Goal: Use online tool/utility

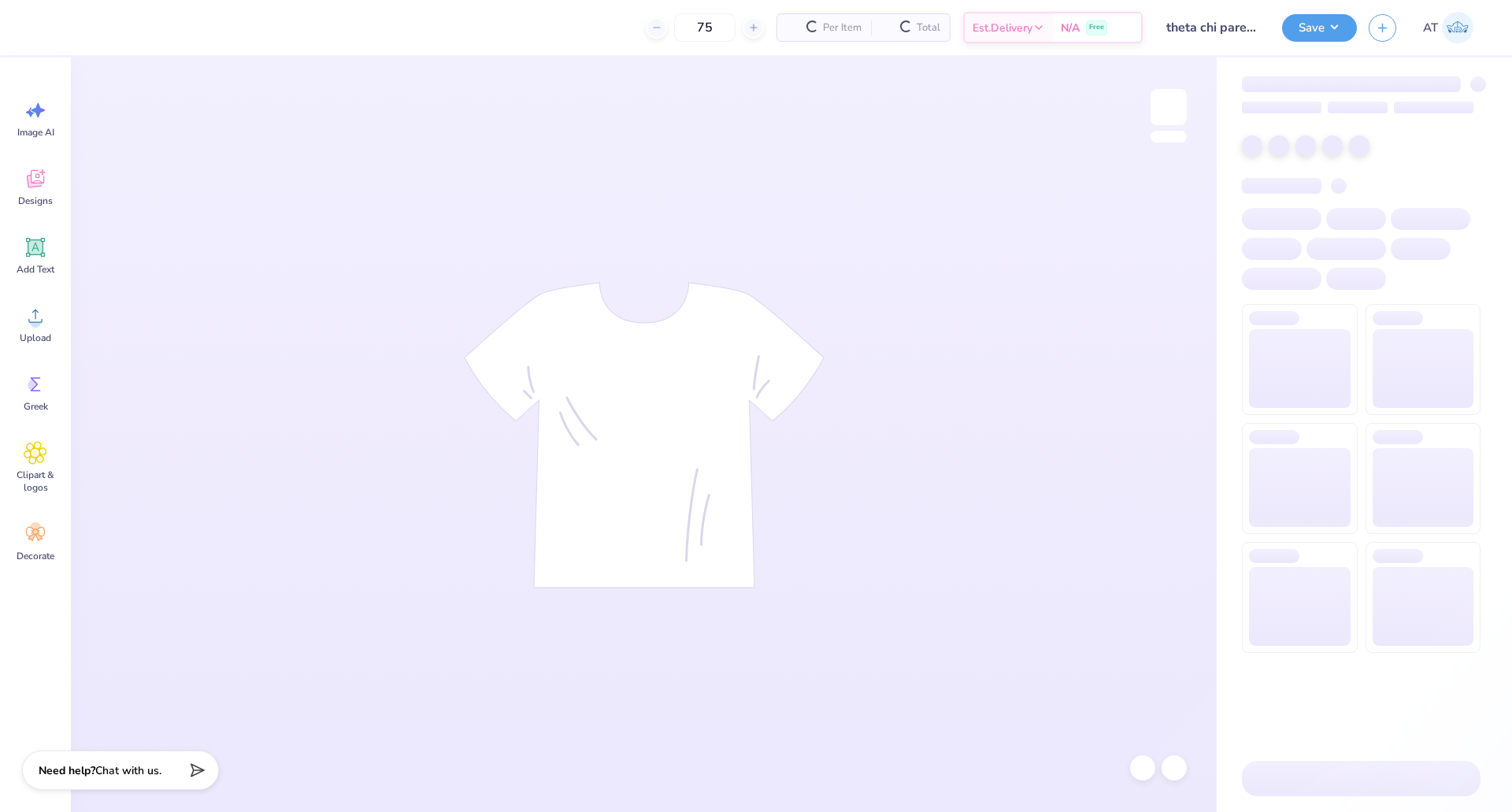
click at [719, 33] on input "75" at bounding box center [705, 28] width 62 height 29
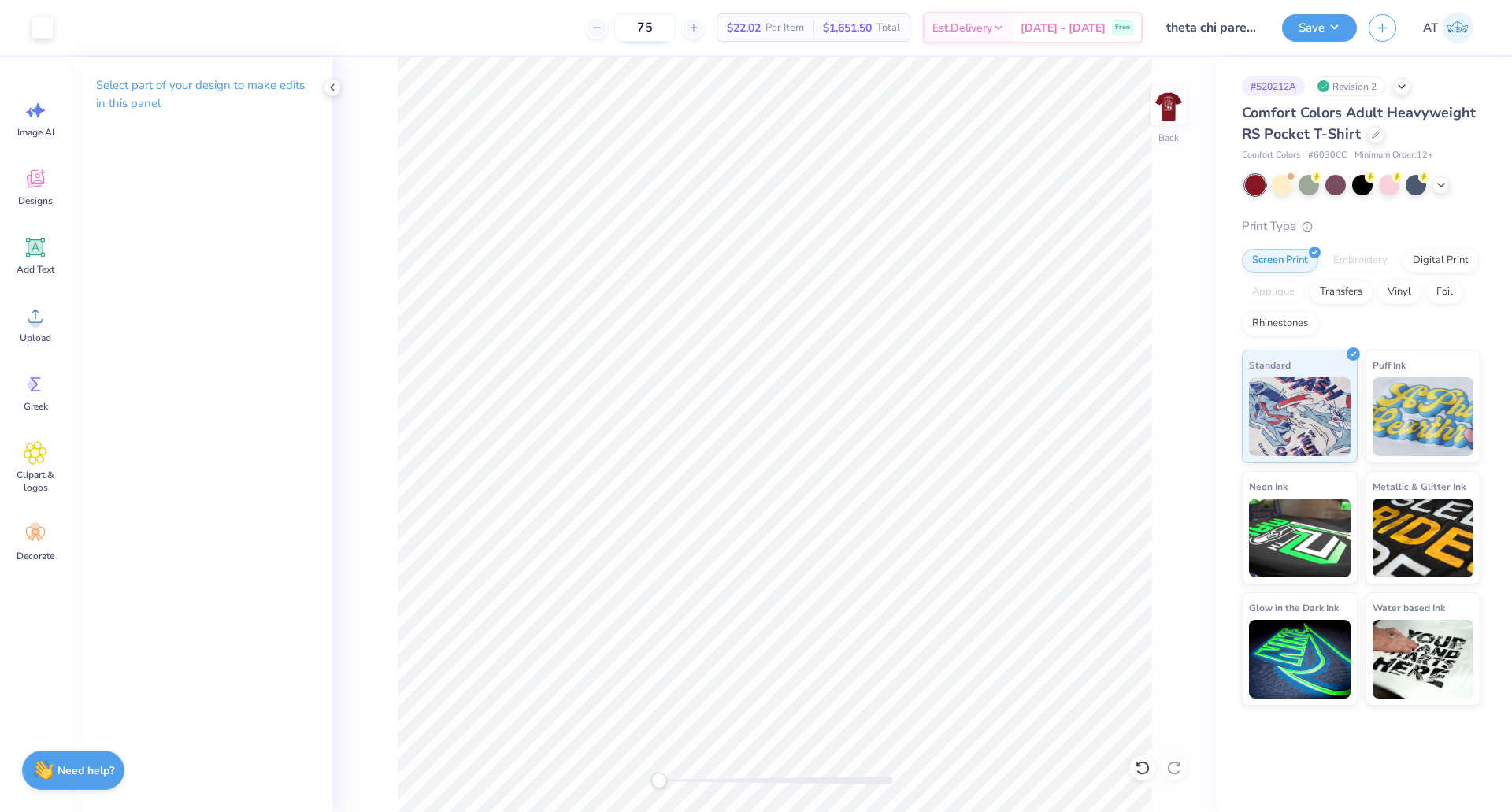
click at [676, 32] on input "75" at bounding box center [645, 28] width 62 height 29
type input "7"
click at [1134, 765] on icon at bounding box center [1142, 768] width 16 height 16
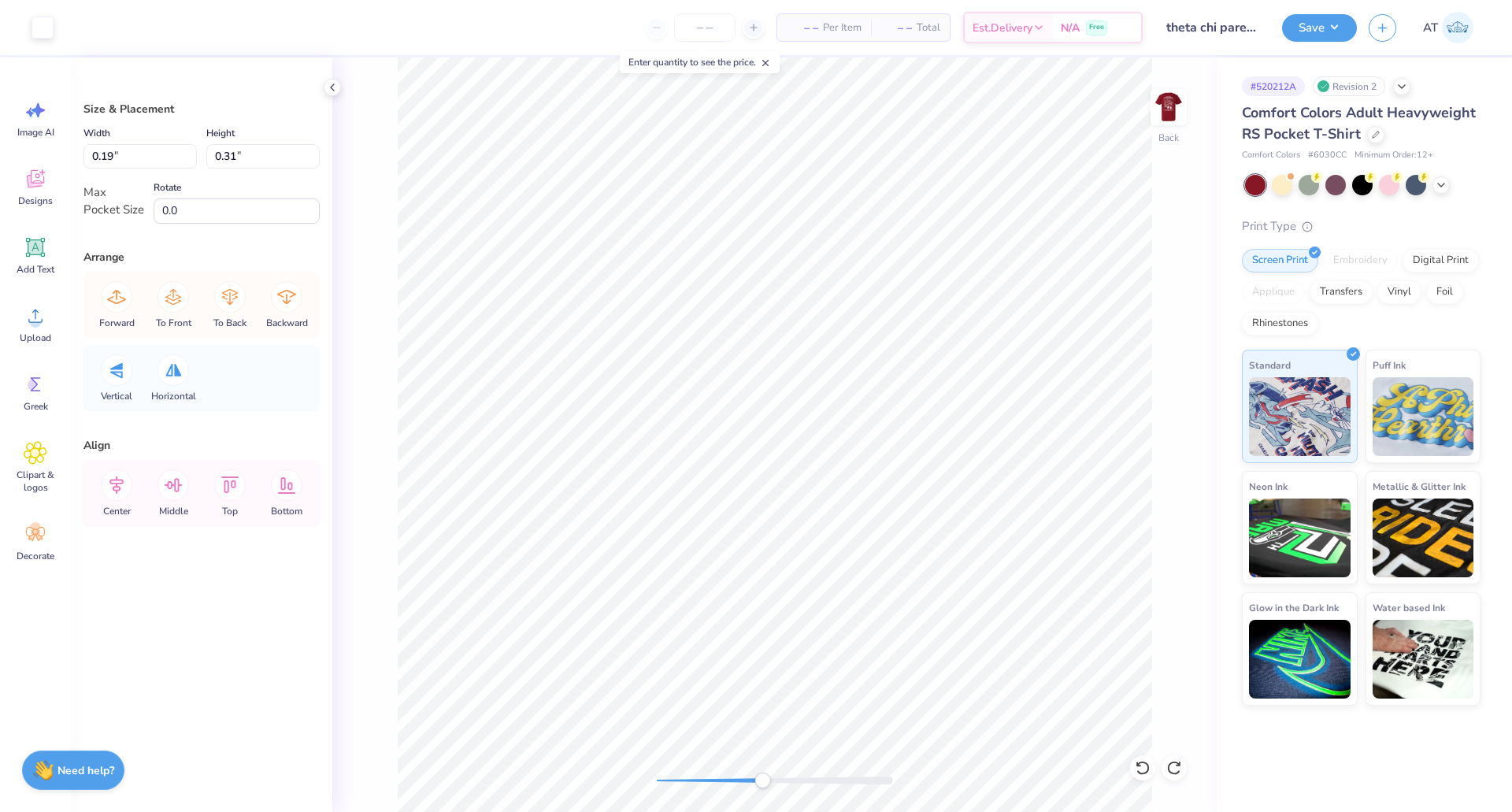
click at [757, 770] on div "Back" at bounding box center [774, 434] width 884 height 755
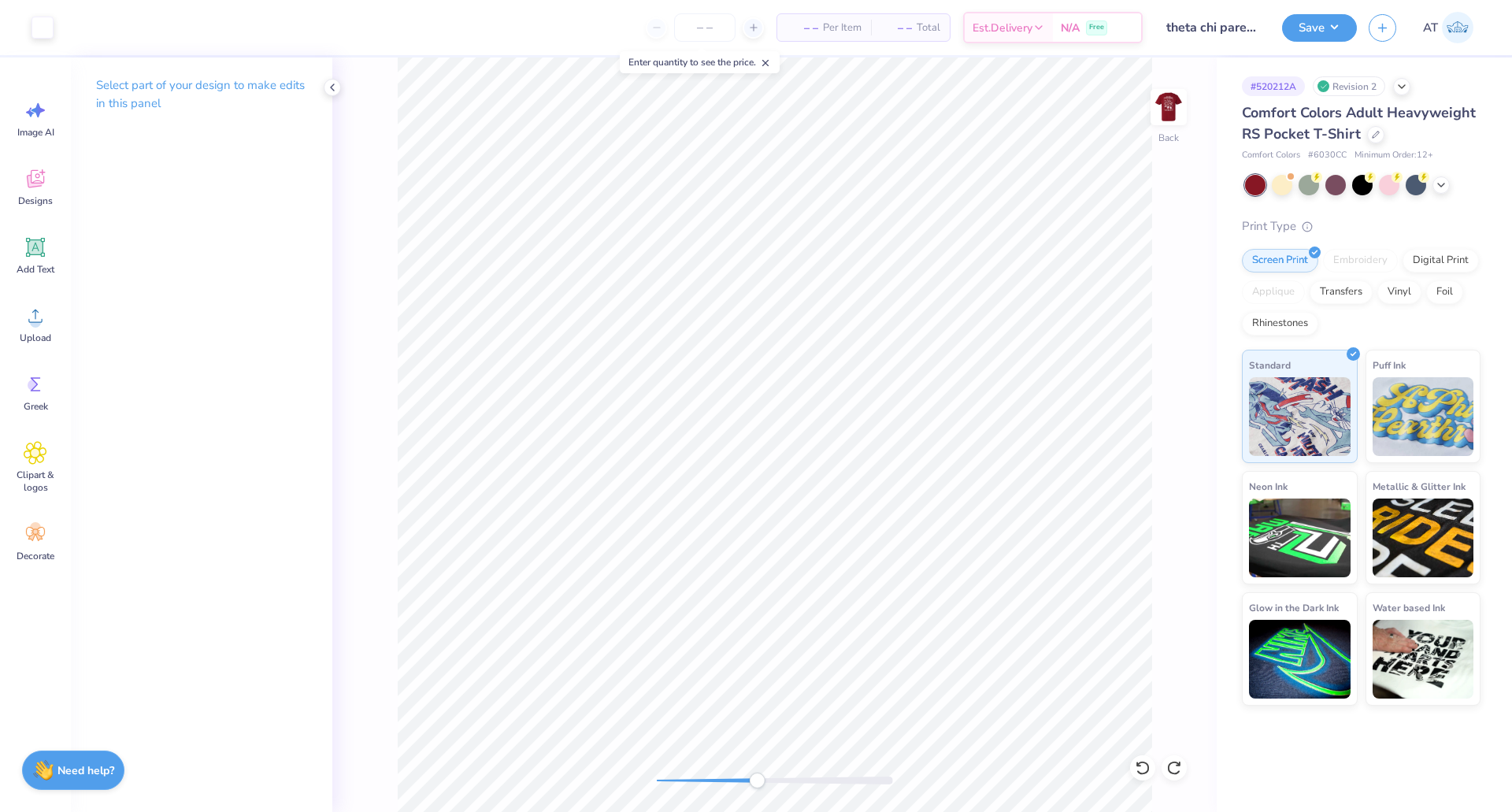
click at [1107, 562] on div "Back" at bounding box center [774, 434] width 884 height 755
click at [680, 793] on div "Back" at bounding box center [774, 434] width 884 height 755
drag, startPoint x: 678, startPoint y: 774, endPoint x: 719, endPoint y: 776, distance: 41.0
click at [719, 776] on div "Accessibility label" at bounding box center [720, 781] width 16 height 16
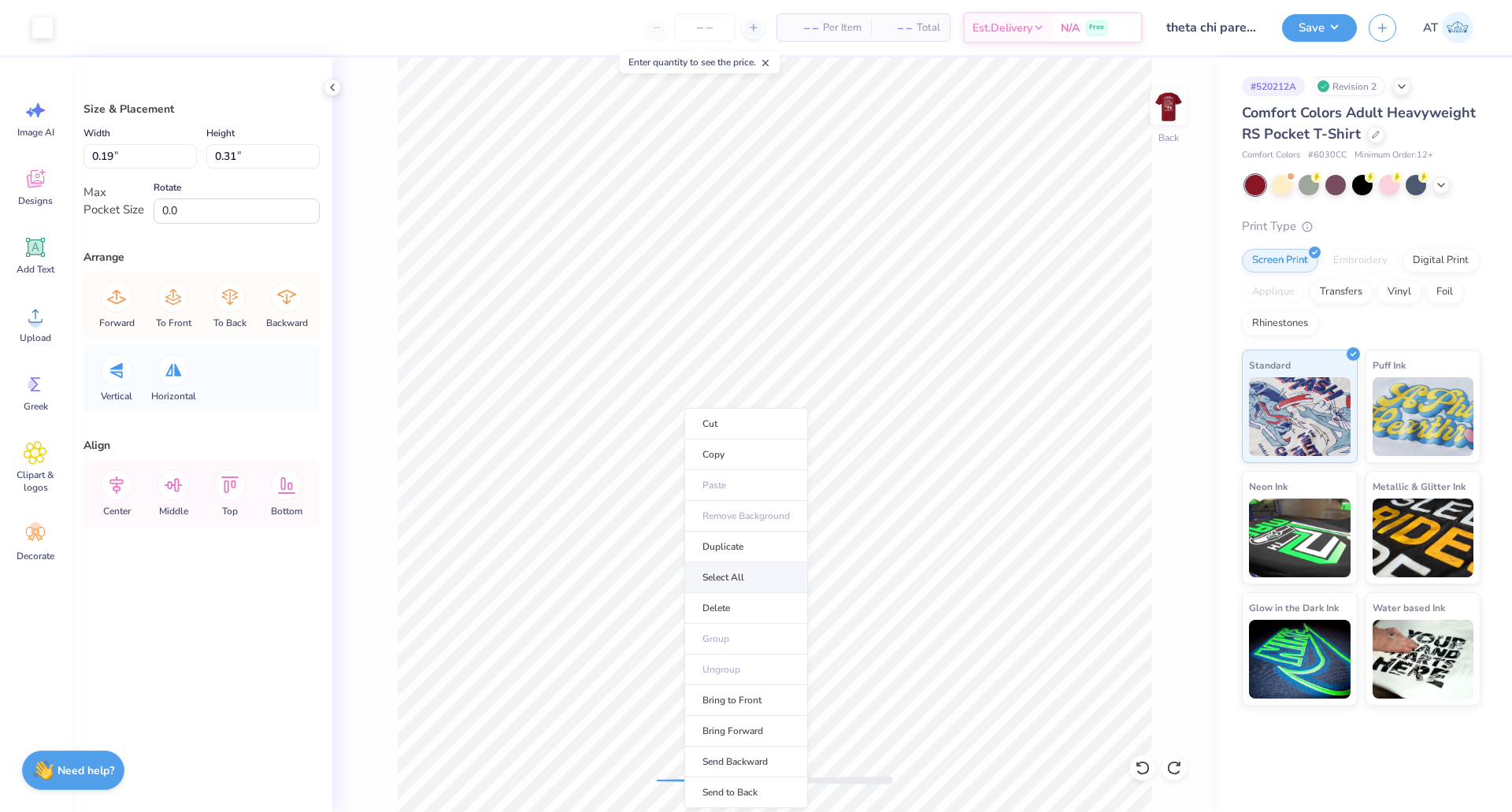
click at [734, 579] on li "Select All" at bounding box center [746, 578] width 124 height 30
type input "3.30"
type input "3.43"
type input "0.19"
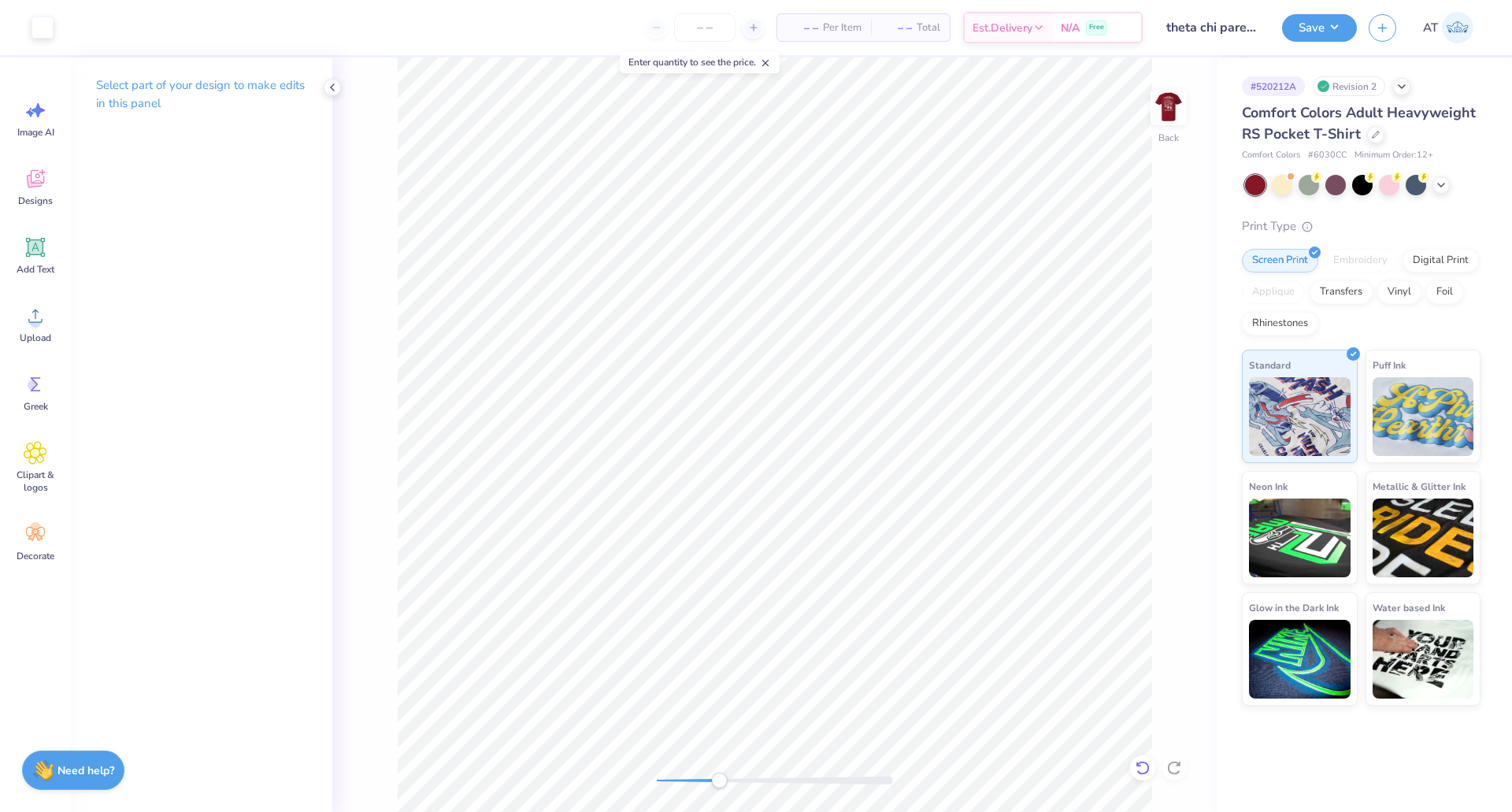
click at [1147, 774] on icon at bounding box center [1142, 768] width 16 height 16
click at [1176, 111] on img at bounding box center [1168, 107] width 63 height 63
click at [654, 793] on div "Front" at bounding box center [774, 434] width 884 height 755
click at [619, 779] on div "Front" at bounding box center [774, 434] width 884 height 755
